Goal: Communication & Community: Answer question/provide support

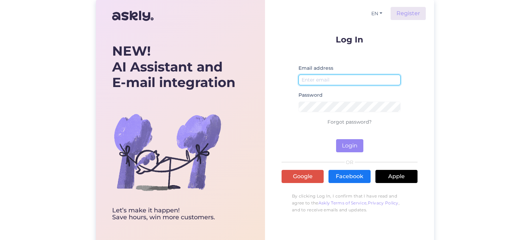
click at [352, 80] on input "email" at bounding box center [349, 80] width 102 height 11
type input "[EMAIL_ADDRESS][DOMAIN_NAME]"
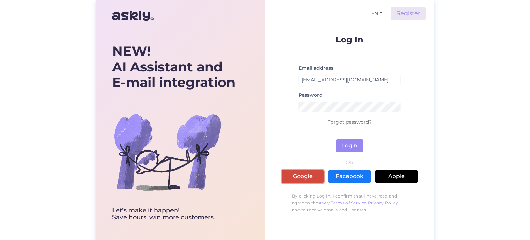
click at [294, 180] on link "Google" at bounding box center [303, 176] width 42 height 13
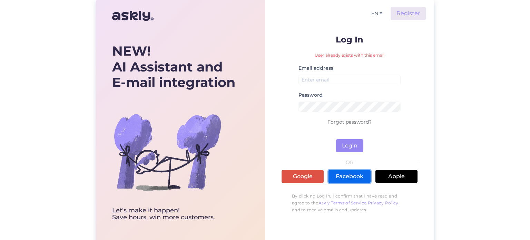
click at [348, 178] on link "Facebook" at bounding box center [349, 176] width 42 height 13
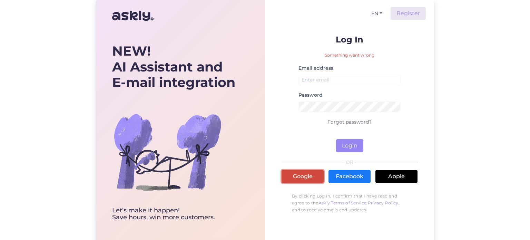
click at [304, 175] on link "Google" at bounding box center [303, 176] width 42 height 13
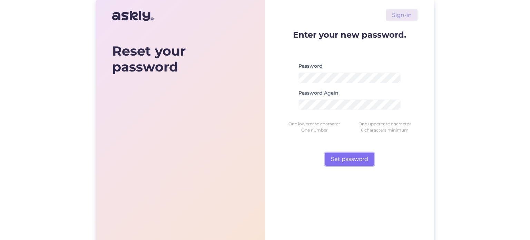
click at [357, 160] on button "Set password" at bounding box center [349, 158] width 49 height 13
click at [346, 161] on button "Set password" at bounding box center [349, 158] width 49 height 13
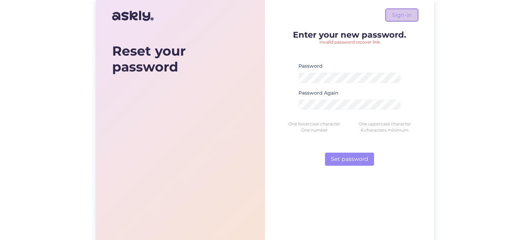
click at [403, 13] on link "Sign-in" at bounding box center [401, 14] width 31 height 11
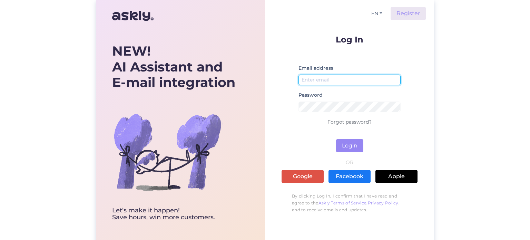
click at [320, 80] on input "email" at bounding box center [349, 80] width 102 height 11
type input "[EMAIL_ADDRESS][DOMAIN_NAME]"
click at [356, 122] on link "Forgot password?" at bounding box center [349, 122] width 44 height 6
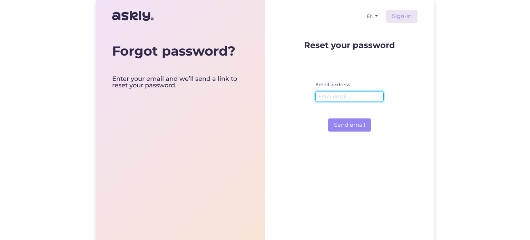
click at [336, 95] on input "email" at bounding box center [349, 96] width 68 height 11
type input "[EMAIL_ADDRESS][DOMAIN_NAME]"
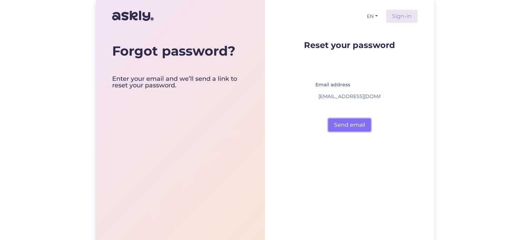
click at [353, 126] on button "Send email" at bounding box center [349, 124] width 43 height 13
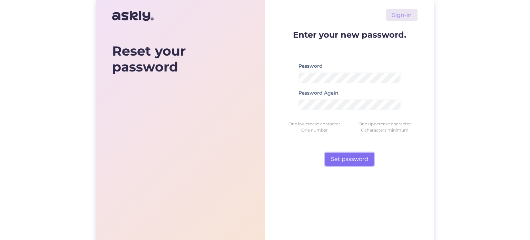
click at [347, 158] on button "Set password" at bounding box center [349, 158] width 49 height 13
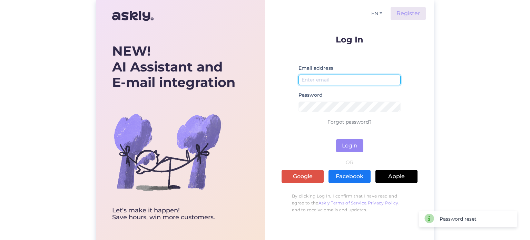
click at [308, 78] on input "email" at bounding box center [349, 80] width 102 height 11
type input "[EMAIL_ADDRESS][DOMAIN_NAME]"
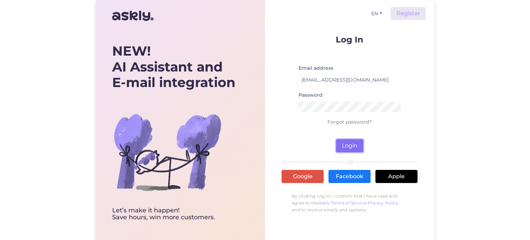
click at [352, 147] on button "Login" at bounding box center [349, 145] width 27 height 13
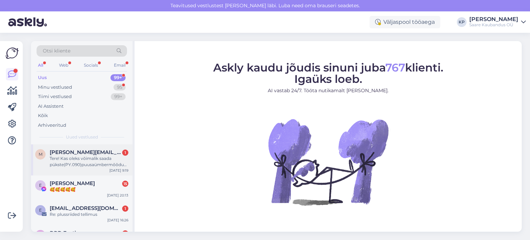
click at [83, 158] on div "Tere! Kas oleks võimalik saada pükste(PY.090)puusaümbermõõdud venitamata kujul?…" at bounding box center [89, 161] width 79 height 12
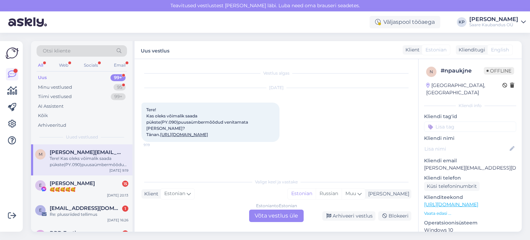
click at [262, 214] on div "Estonian to Estonian Võta vestlus üle" at bounding box center [276, 215] width 55 height 12
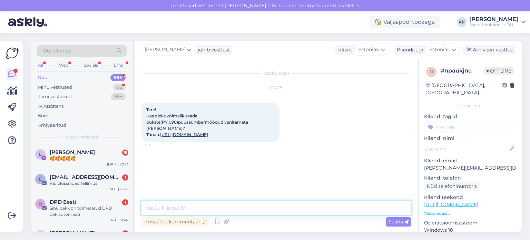
click at [210, 209] on textarea at bounding box center [276, 207] width 270 height 14
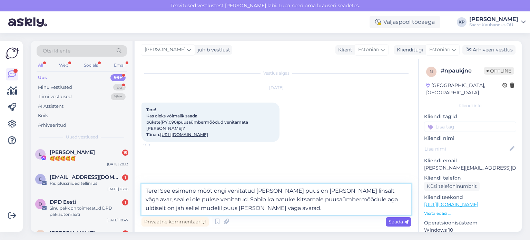
type textarea "Tere! See esimene mõõt ongi venitatud mõõt ja puus on neil lihsalt väga avar, s…"
click at [395, 223] on span "Saada" at bounding box center [398, 221] width 20 height 6
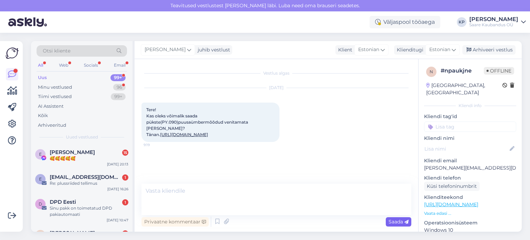
scroll to position [3, 0]
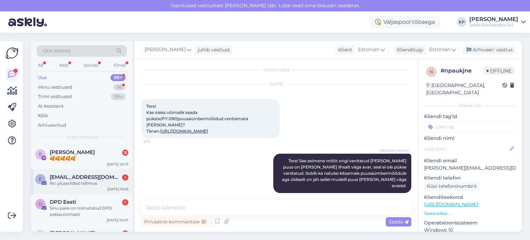
click at [78, 186] on div "Re: plussriided tellimus" at bounding box center [89, 183] width 79 height 6
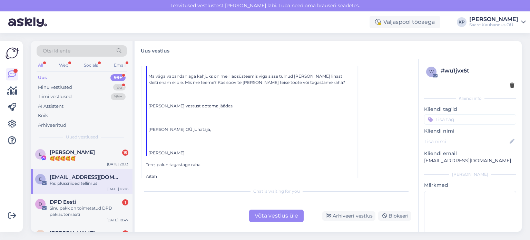
scroll to position [96, 0]
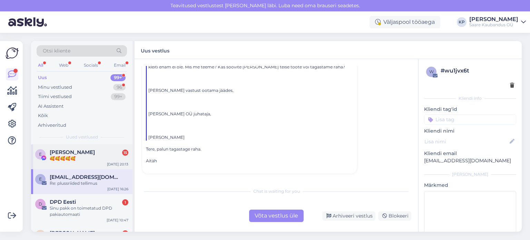
click at [71, 152] on span "Eve Veerva" at bounding box center [72, 152] width 45 height 6
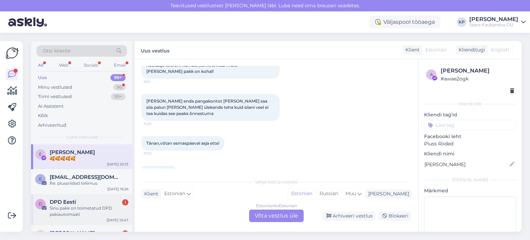
click at [63, 207] on div "Sinu pakk on toimetatud DPD pakiautomaati" at bounding box center [89, 211] width 79 height 12
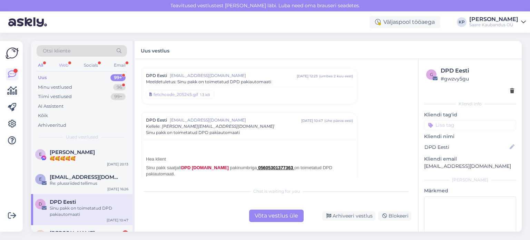
click at [65, 63] on div "Web" at bounding box center [64, 65] width 12 height 9
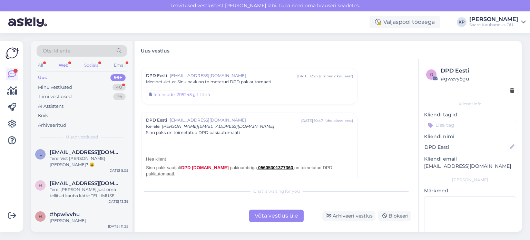
click at [89, 66] on div "Socials" at bounding box center [91, 65] width 17 height 9
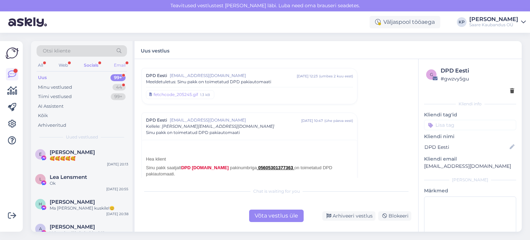
click at [120, 65] on div "Email" at bounding box center [119, 65] width 14 height 9
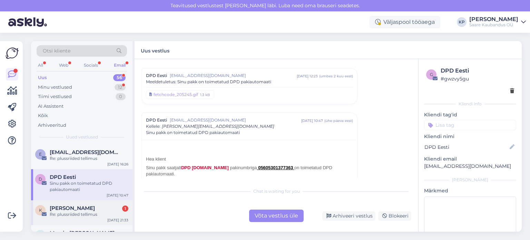
click at [71, 210] on span "Karine Lepik" at bounding box center [72, 208] width 45 height 6
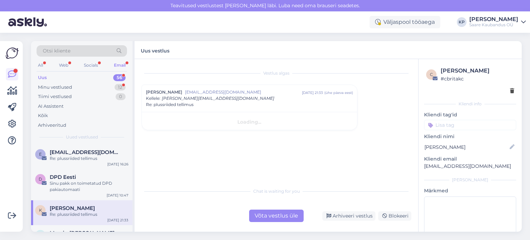
scroll to position [0, 0]
